Goal: Task Accomplishment & Management: Manage account settings

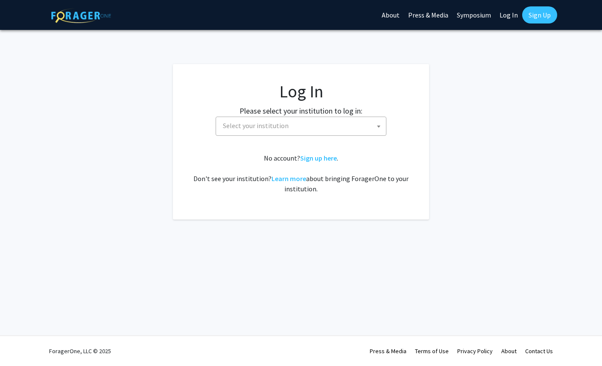
select select
click at [367, 127] on span "Select your institution" at bounding box center [302, 125] width 166 height 17
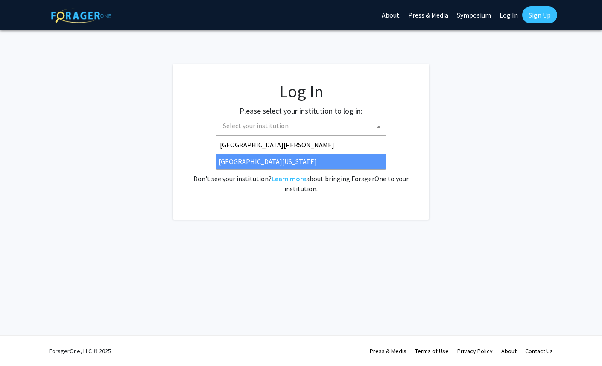
type input "[GEOGRAPHIC_DATA][PERSON_NAME]"
select select "13"
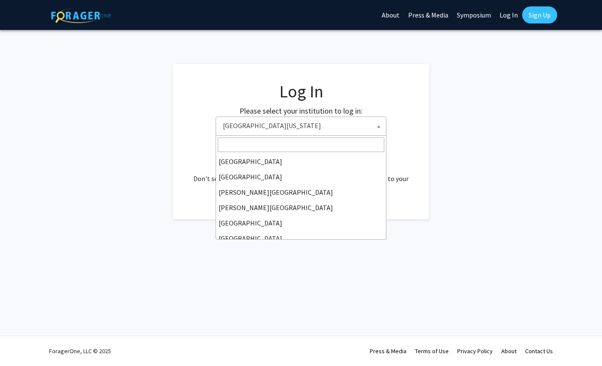
scroll to position [292, 0]
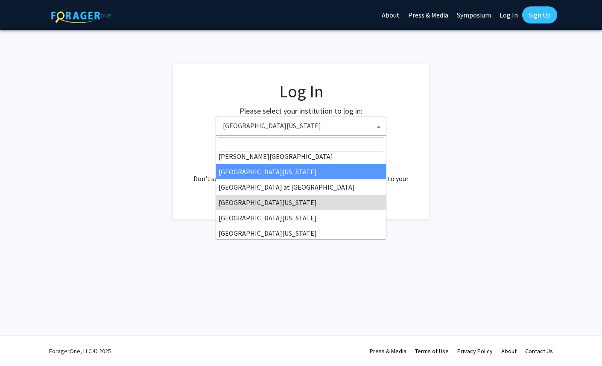
click at [408, 142] on fg-card-body "Log In Please select your institution to log in: [GEOGRAPHIC_DATA] [GEOGRAPHIC_…" at bounding box center [301, 141] width 222 height 121
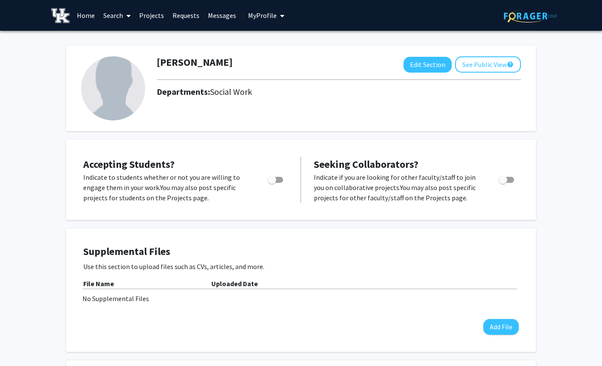
click at [279, 178] on span "Toggle" at bounding box center [275, 180] width 15 height 6
click at [272, 183] on input "Would you like to permit student requests?" at bounding box center [271, 183] width 0 height 0
checkbox input "true"
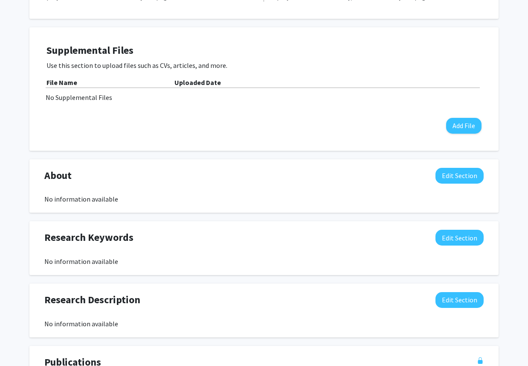
scroll to position [201, 0]
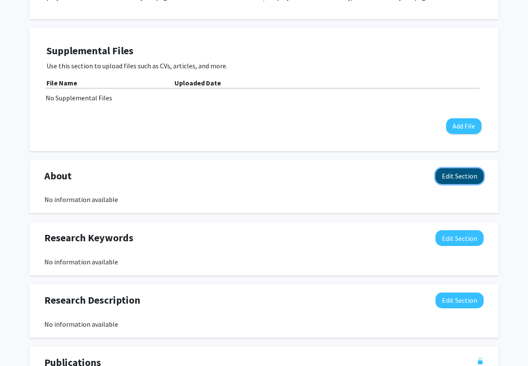
click at [444, 176] on button "Edit Section" at bounding box center [460, 176] width 48 height 16
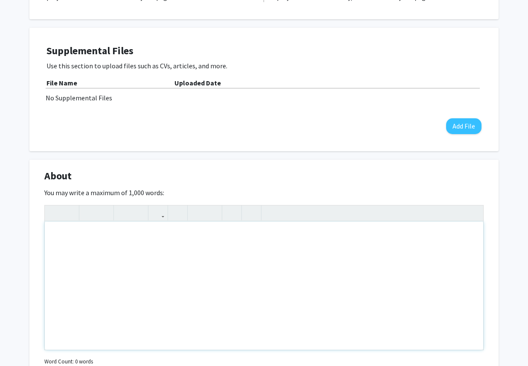
click at [175, 245] on div "Note to users with screen readers: Please deactivate our accessibility plugin f…" at bounding box center [264, 285] width 439 height 128
paste div "Note to users with screen readers: Please deactivate our accessibility plugin f…"
type textarea "<p>[PERSON_NAME] ([PERSON_NAME]) [PERSON_NAME] is an Assistant Professor at the…"
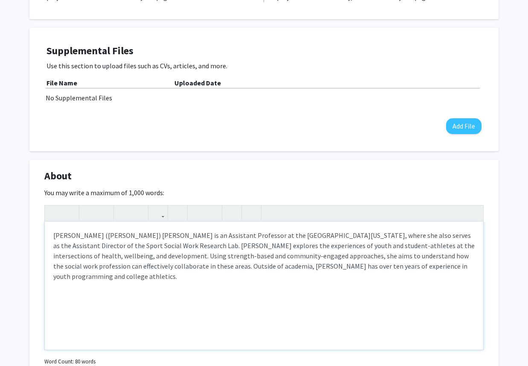
click at [282, 235] on p "[PERSON_NAME] ([PERSON_NAME]) [PERSON_NAME] is an Assistant Professor at the [G…" at bounding box center [264, 255] width 422 height 51
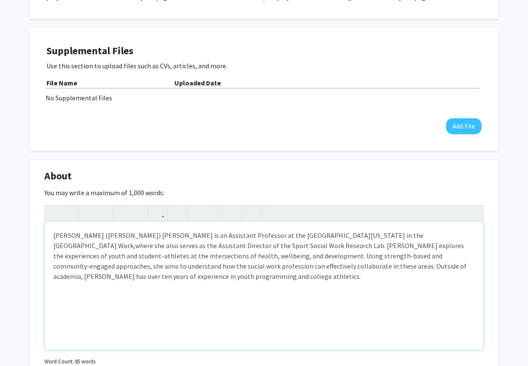
type textarea "<p>[PERSON_NAME] ([PERSON_NAME]) [PERSON_NAME] is an Assistant Professor at the…"
click at [266, 264] on p "[PERSON_NAME] ([PERSON_NAME]) [PERSON_NAME] is an Assistant Professor at the [G…" at bounding box center [264, 255] width 422 height 51
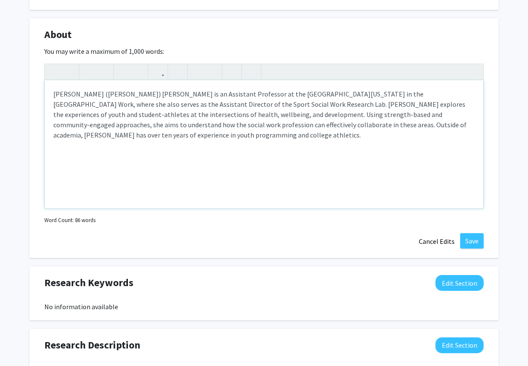
scroll to position [342, 0]
click at [471, 240] on button "Save" at bounding box center [471, 240] width 23 height 15
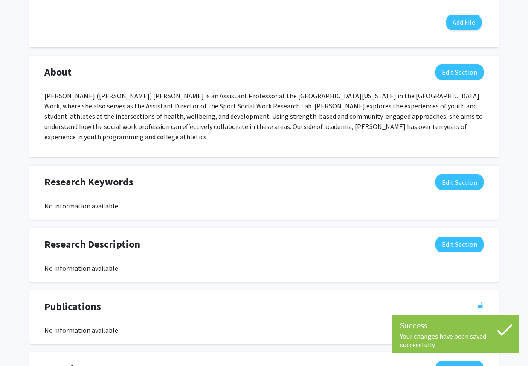
scroll to position [301, 0]
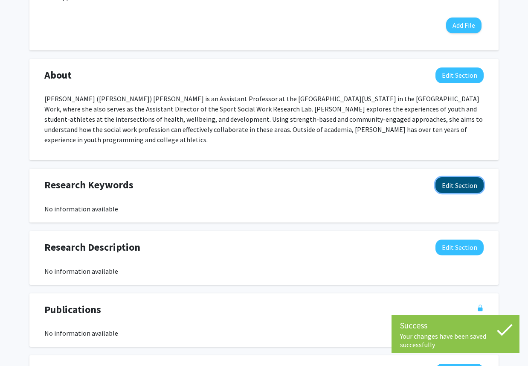
click at [474, 177] on button "Edit Section" at bounding box center [460, 185] width 48 height 16
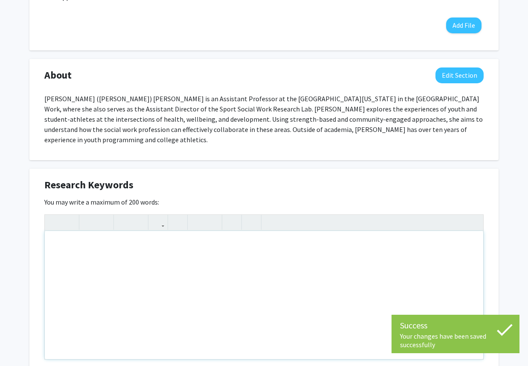
click at [200, 246] on div "Note to users with screen readers: Please deactivate our accessibility plugin f…" at bounding box center [264, 295] width 439 height 128
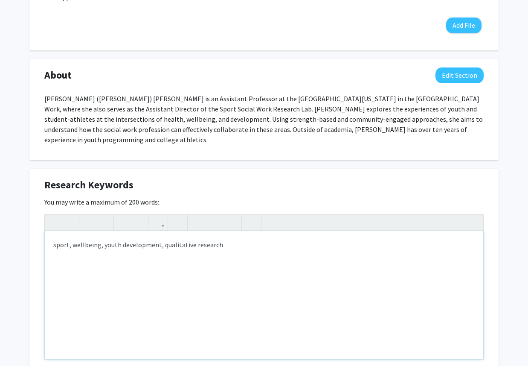
type textarea "sport, wellbeing, youth development, qualitative research"
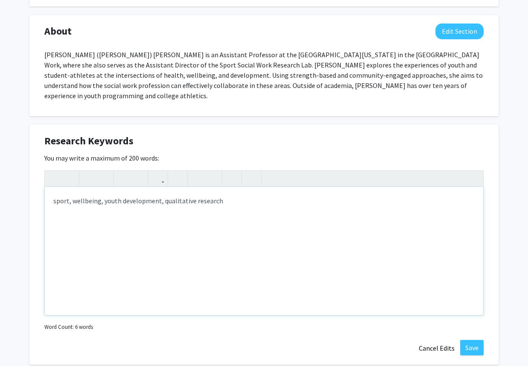
scroll to position [357, 0]
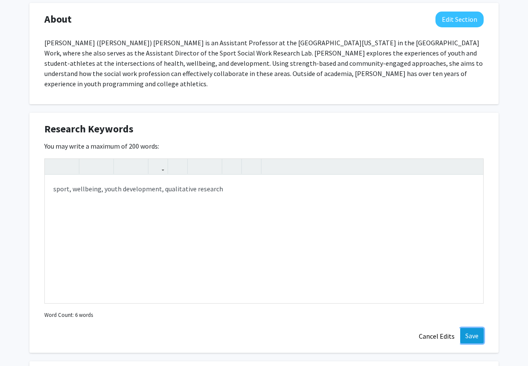
click at [475, 328] on button "Save" at bounding box center [471, 335] width 23 height 15
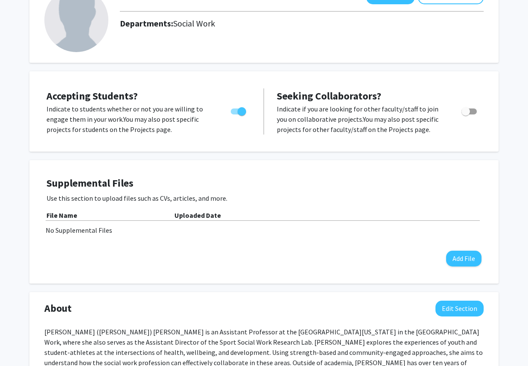
scroll to position [70, 0]
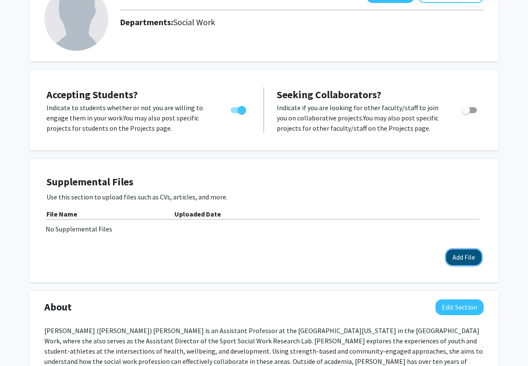
click at [457, 253] on button "Add File" at bounding box center [463, 257] width 35 height 16
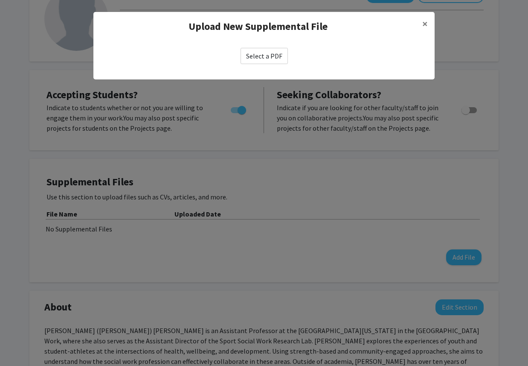
click at [254, 53] on label "Select a PDF" at bounding box center [264, 56] width 47 height 16
click at [0, 0] on input "Select a PDF" at bounding box center [0, 0] width 0 height 0
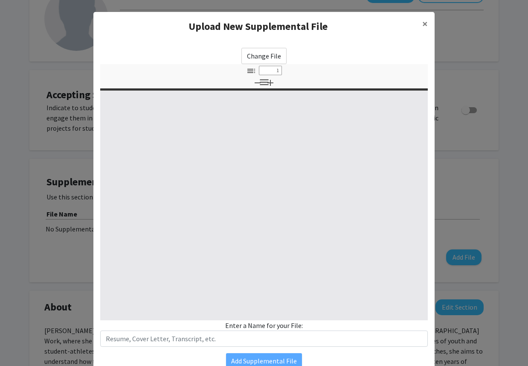
select select "custom"
type input "0"
select select "custom"
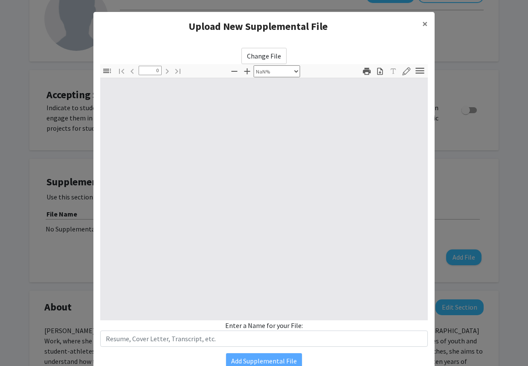
type input "1"
select select "auto"
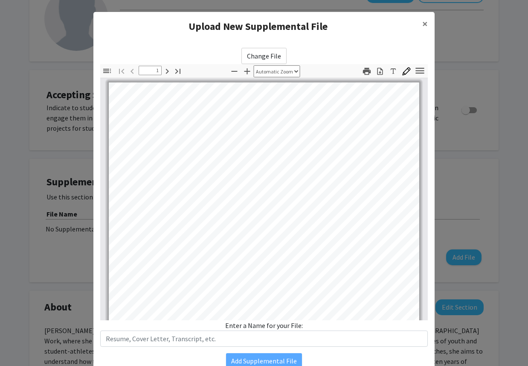
click at [272, 52] on label "Change File" at bounding box center [264, 56] width 45 height 16
click at [0, 0] on input "Change File" at bounding box center [0, 0] width 0 height 0
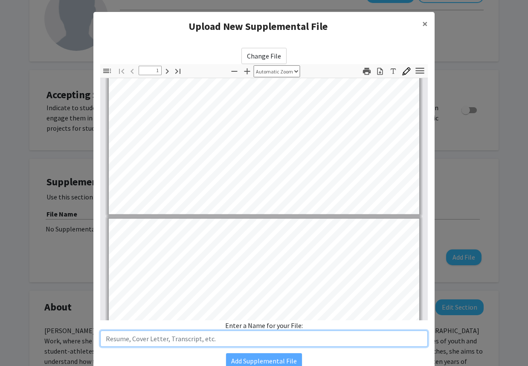
click at [232, 338] on input "text" at bounding box center [264, 338] width 328 height 16
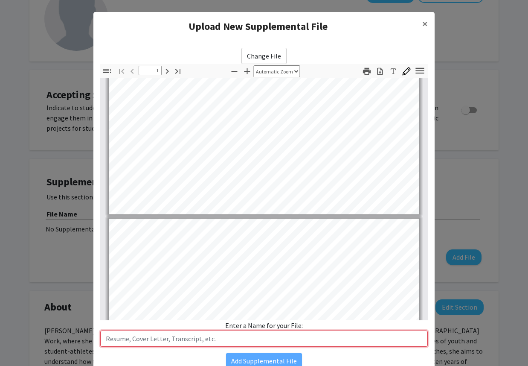
type input "K"
paste input "curriculum vitae"
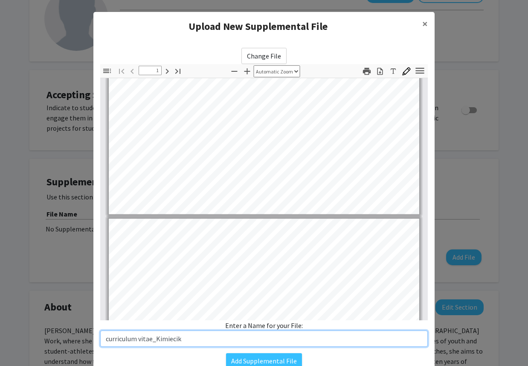
click at [108, 339] on input "curriculum vitae_Kimiecik" at bounding box center [264, 338] width 328 height 16
click at [211, 338] on input "Curriculum Vitae_Kimiecik" at bounding box center [264, 338] width 328 height 16
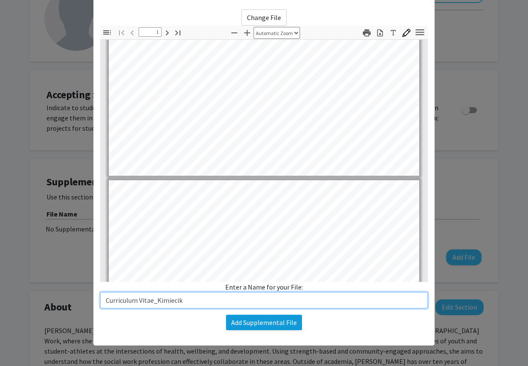
type input "Curriculum Vitae_Kimiecik"
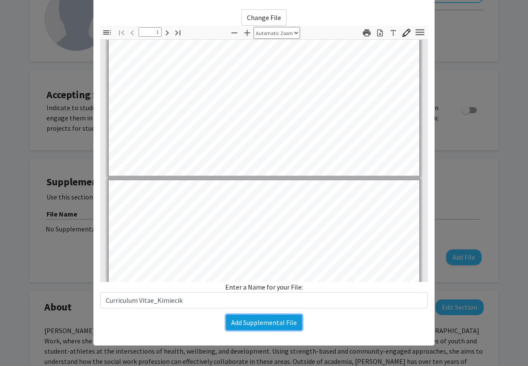
click at [263, 322] on button "Add Supplemental File" at bounding box center [264, 321] width 76 height 15
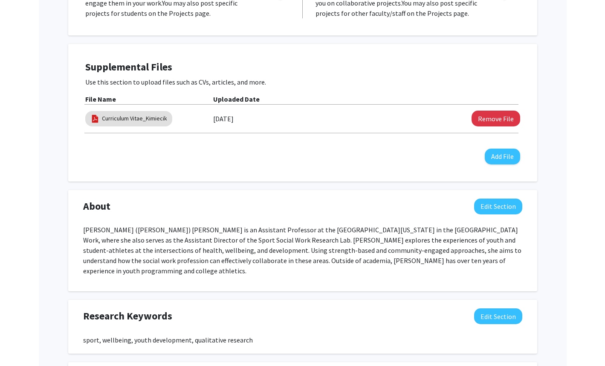
scroll to position [0, 0]
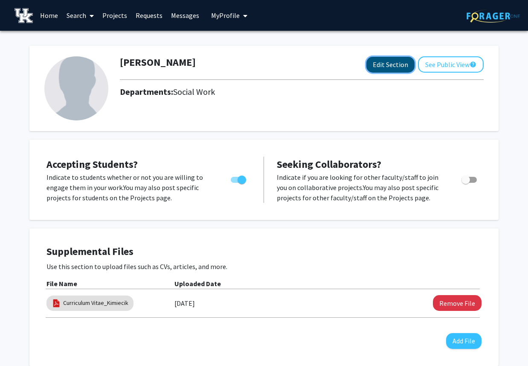
click at [380, 69] on button "Edit Section" at bounding box center [391, 65] width 48 height 16
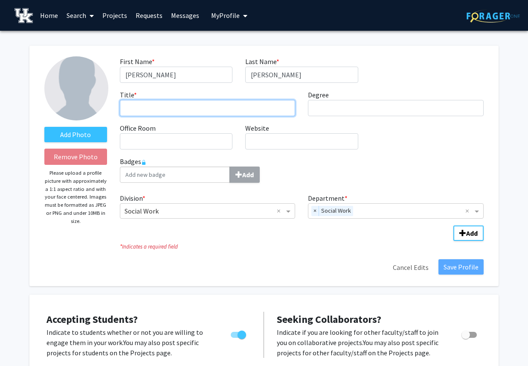
click at [159, 108] on input "Title * required" at bounding box center [208, 108] width 176 height 16
type input "Assistant Professor"
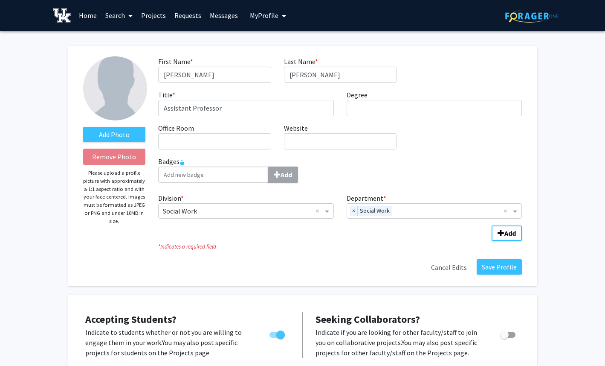
click at [418, 153] on div "First Name * required [PERSON_NAME] Last Name * required [PERSON_NAME] Title * …" at bounding box center [340, 106] width 377 height 100
click at [115, 131] on label "Add Photo" at bounding box center [114, 134] width 63 height 15
click at [0, 0] on input "Add Photo" at bounding box center [0, 0] width 0 height 0
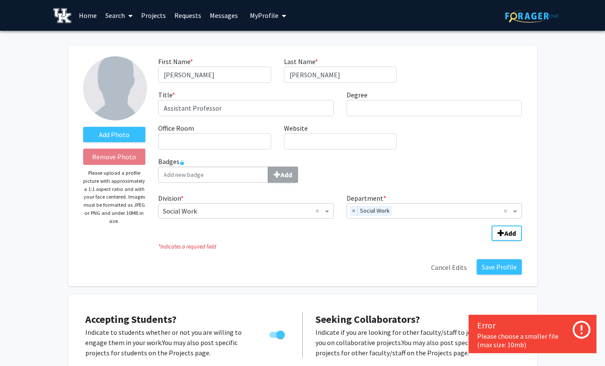
click at [515, 341] on div "Please choose a smaller file (max size: 10mb)" at bounding box center [532, 340] width 111 height 17
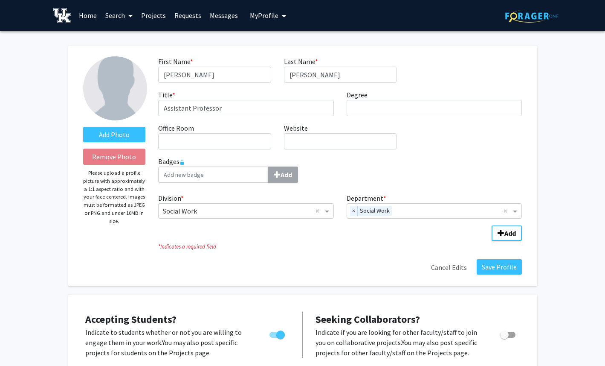
click at [298, 229] on div "Division * × Social Work × Department * × Social Work × Add" at bounding box center [340, 212] width 364 height 46
click at [490, 268] on button "Save Profile" at bounding box center [499, 266] width 45 height 15
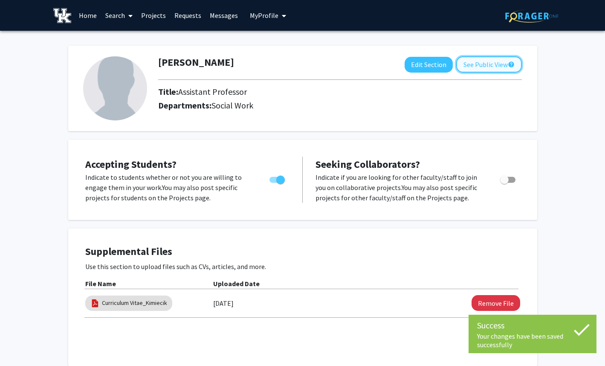
click at [497, 61] on button "See Public View help" at bounding box center [490, 64] width 66 height 16
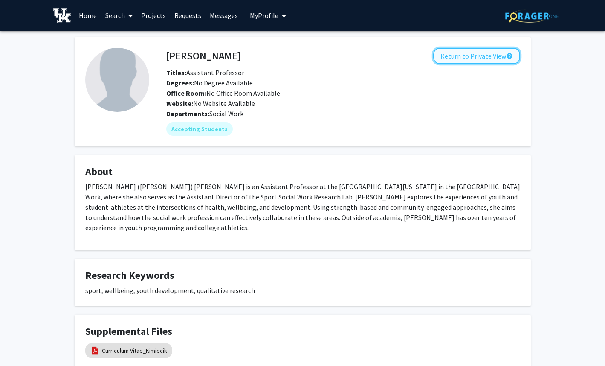
click at [469, 58] on button "Return to Private View help" at bounding box center [477, 56] width 87 height 16
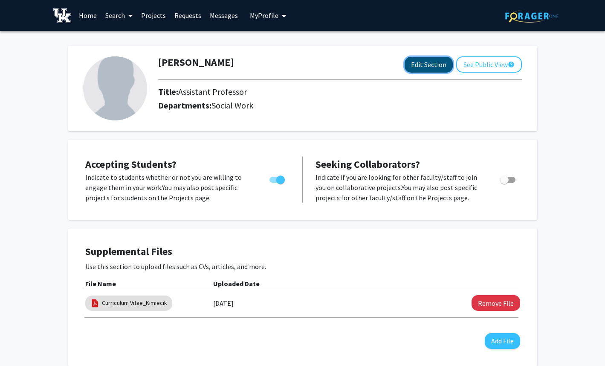
click at [423, 68] on button "Edit Section" at bounding box center [429, 65] width 48 height 16
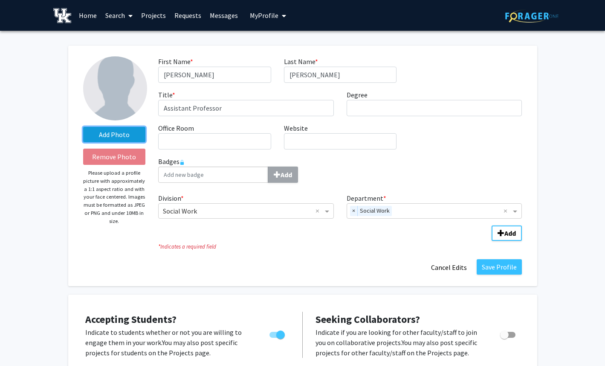
click at [128, 136] on label "Add Photo" at bounding box center [114, 134] width 63 height 15
click at [0, 0] on input "Add Photo" at bounding box center [0, 0] width 0 height 0
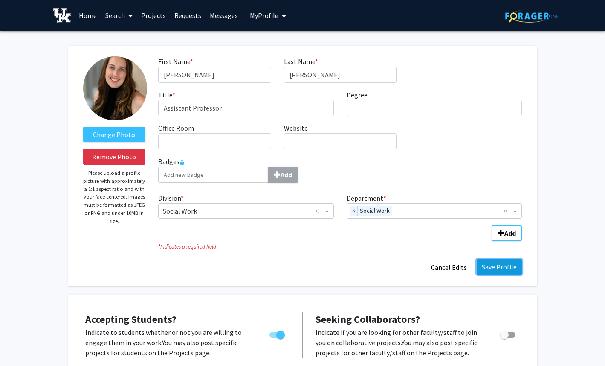
click at [496, 269] on button "Save Profile" at bounding box center [499, 266] width 45 height 15
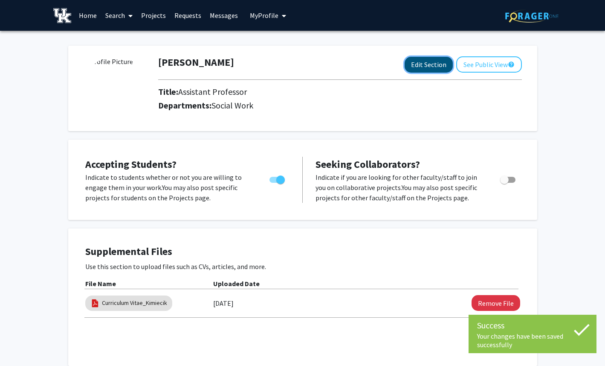
click at [438, 64] on button "Edit Section" at bounding box center [429, 65] width 48 height 16
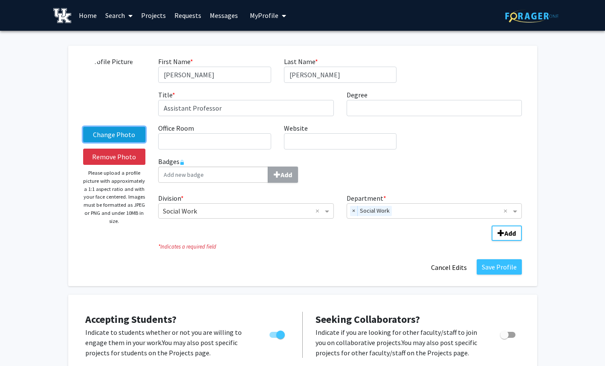
click at [122, 136] on label "Change Photo" at bounding box center [114, 134] width 63 height 15
click at [0, 0] on input "Change Photo" at bounding box center [0, 0] width 0 height 0
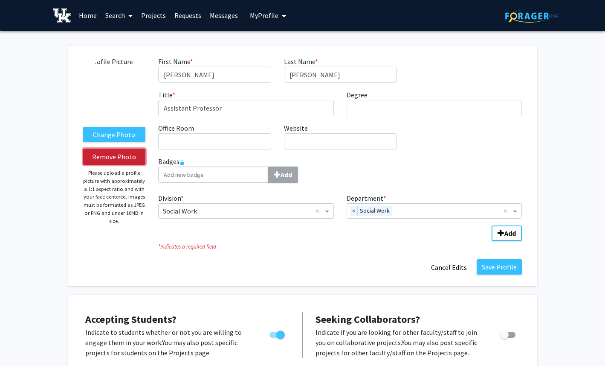
click at [130, 153] on button "Remove Photo" at bounding box center [114, 156] width 63 height 16
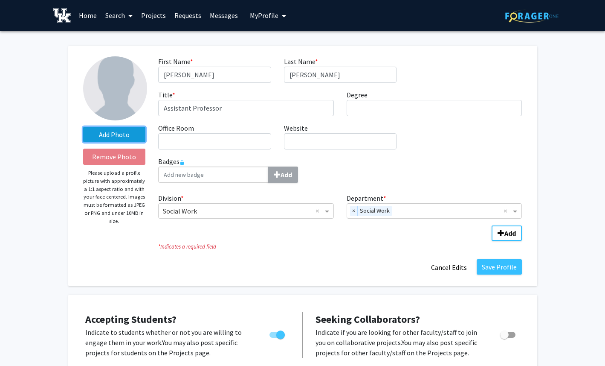
click at [110, 135] on label "Add Photo" at bounding box center [114, 134] width 63 height 15
click at [0, 0] on input "Add Photo" at bounding box center [0, 0] width 0 height 0
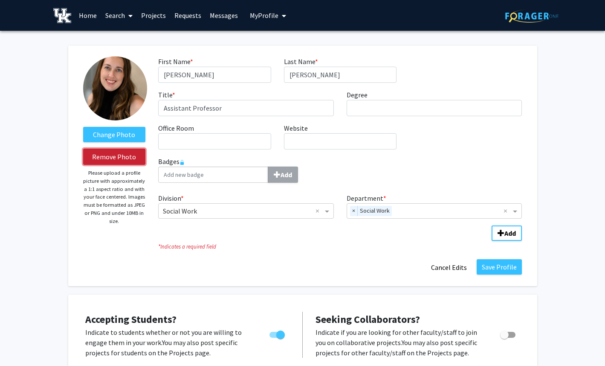
click at [112, 155] on button "Remove Photo" at bounding box center [114, 156] width 63 height 16
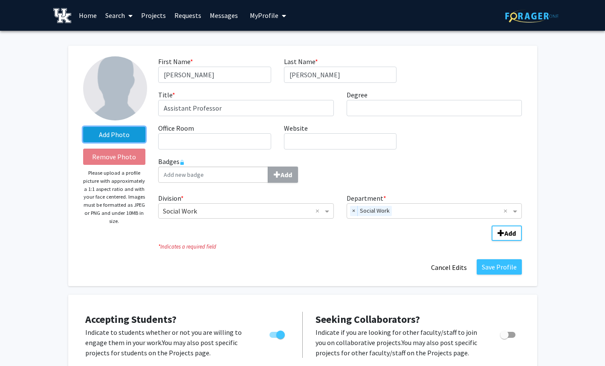
click at [133, 137] on label "Add Photo" at bounding box center [114, 134] width 63 height 15
click at [0, 0] on input "Add Photo" at bounding box center [0, 0] width 0 height 0
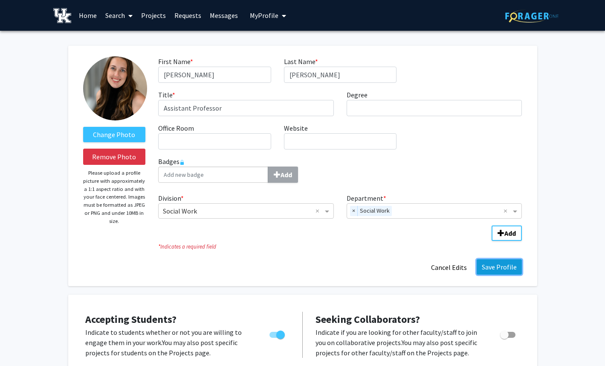
click at [503, 269] on button "Save Profile" at bounding box center [499, 266] width 45 height 15
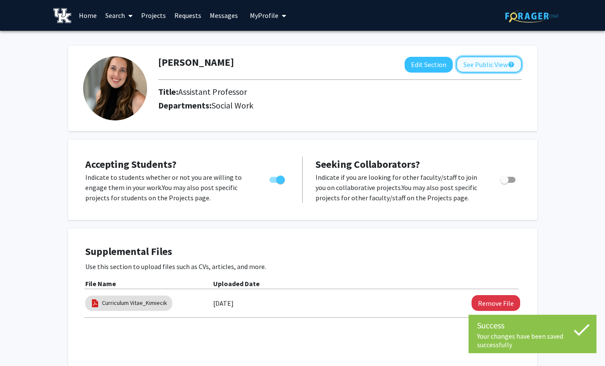
click at [479, 64] on button "See Public View help" at bounding box center [490, 64] width 66 height 16
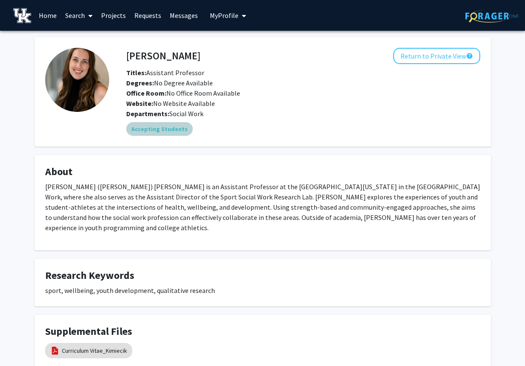
click at [270, 131] on div "Accepting Students" at bounding box center [304, 128] width 358 height 17
click at [272, 108] on div "Website: No Website Available" at bounding box center [303, 103] width 367 height 10
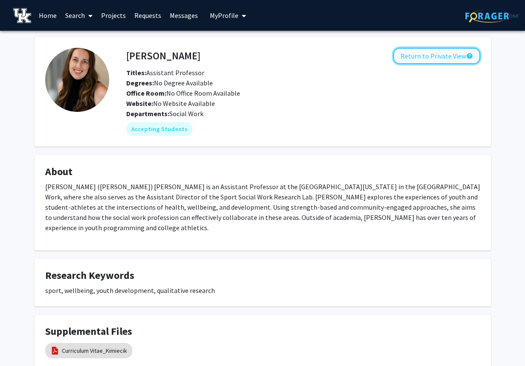
click at [441, 60] on button "Return to Private View help" at bounding box center [436, 56] width 87 height 16
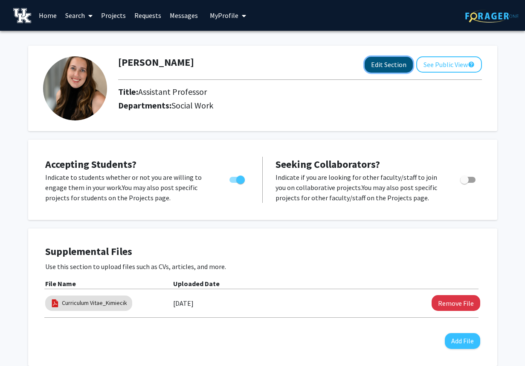
click at [394, 67] on button "Edit Section" at bounding box center [389, 65] width 48 height 16
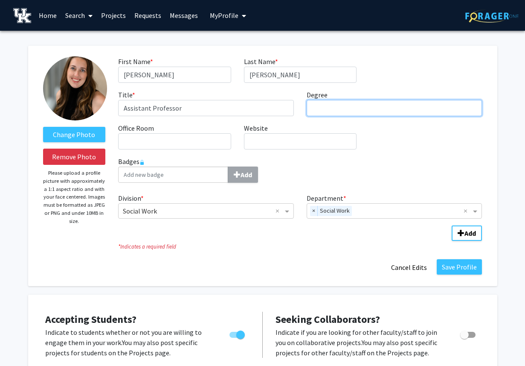
click at [332, 112] on input "Degree required" at bounding box center [395, 108] width 176 height 16
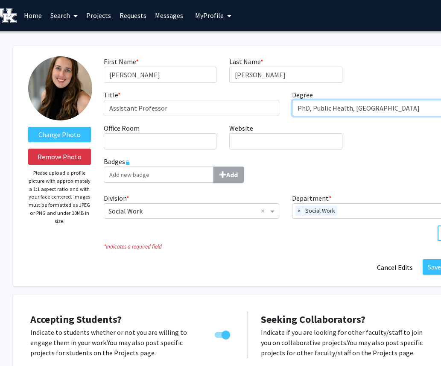
scroll to position [0, 28]
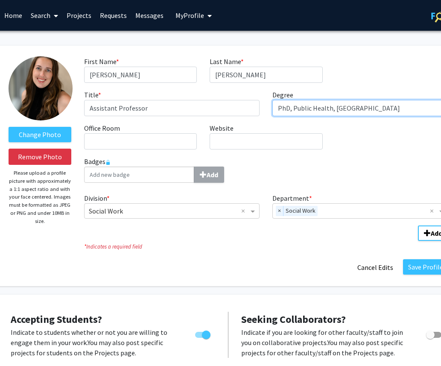
drag, startPoint x: 396, startPoint y: 109, endPoint x: 294, endPoint y: 105, distance: 102.1
click at [294, 105] on input "PhD, Public Health, [GEOGRAPHIC_DATA]" at bounding box center [360, 108] width 176 height 16
type input "PhD, MSW, BS, BA"
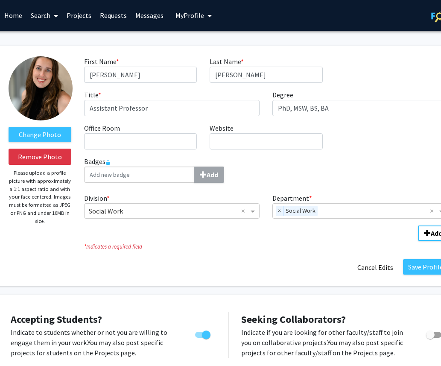
click at [363, 138] on div "First Name * required [PERSON_NAME] Last Name * required [PERSON_NAME] Title * …" at bounding box center [266, 106] width 377 height 100
click at [417, 270] on button "Save Profile" at bounding box center [425, 266] width 45 height 15
